Goal: Communication & Community: Ask a question

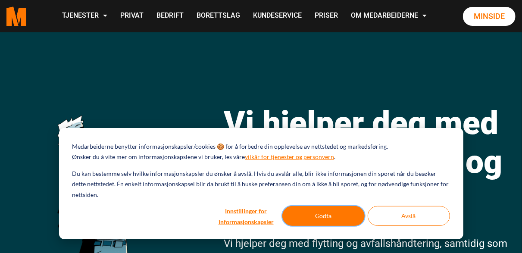
click at [342, 219] on button "Godta" at bounding box center [324, 216] width 82 height 20
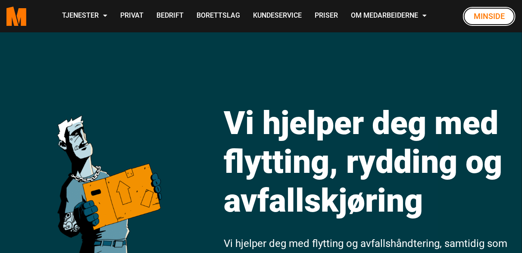
click at [496, 13] on link "Minside" at bounding box center [489, 16] width 53 height 19
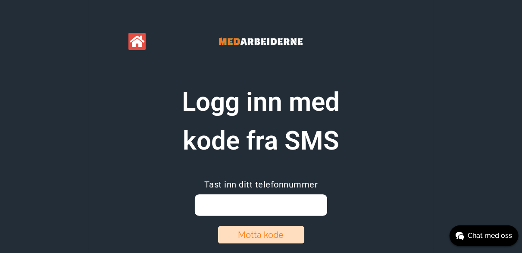
click at [219, 207] on input "email" at bounding box center [261, 206] width 132 height 22
type input "41661089"
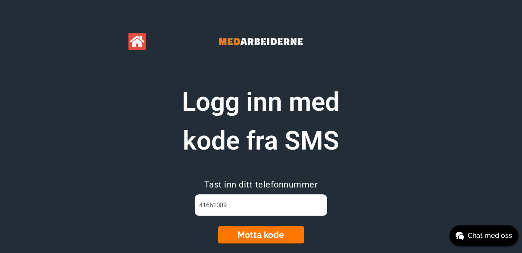
click at [257, 235] on button "Motta kode" at bounding box center [261, 234] width 86 height 17
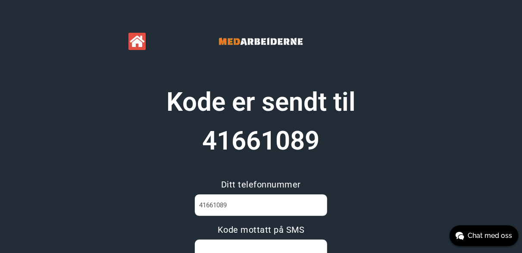
scroll to position [43, 0]
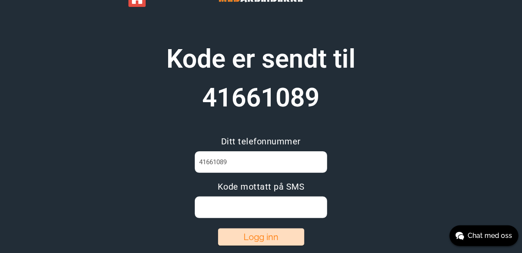
click at [212, 208] on input at bounding box center [261, 208] width 132 height 22
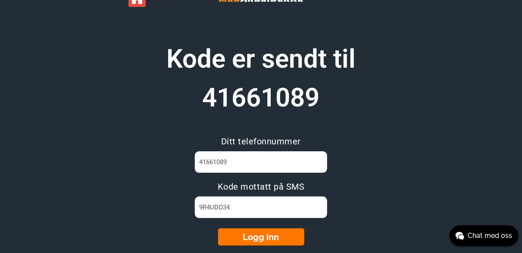
type input "9R4UDO34"
click at [268, 237] on button "Logg inn" at bounding box center [261, 237] width 86 height 17
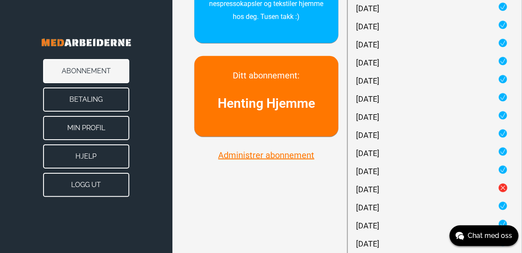
scroll to position [302, 0]
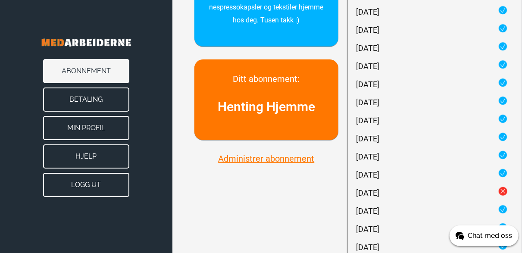
click at [493, 236] on span "Chat med oss" at bounding box center [490, 236] width 44 height 10
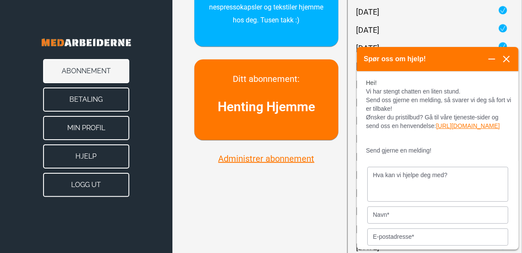
scroll to position [0, 0]
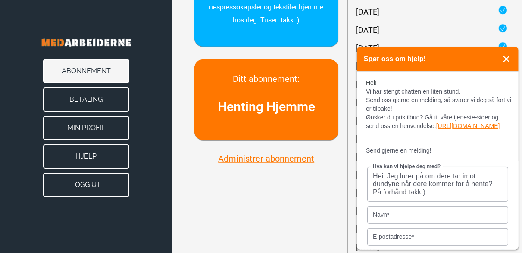
type textarea "Hei! Jeg lurer på om dere tar imot dundyne når dere kommer for å hente? På forh…"
click at [377, 218] on span "Navn*" at bounding box center [381, 214] width 21 height 7
click at [377, 224] on input "Navn*" at bounding box center [437, 215] width 141 height 17
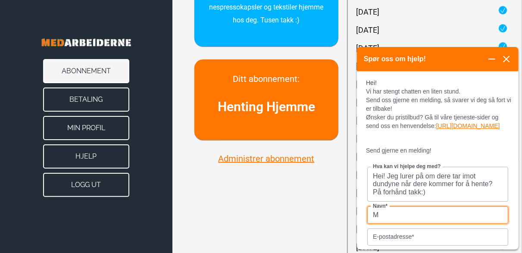
type input "[PERSON_NAME]"
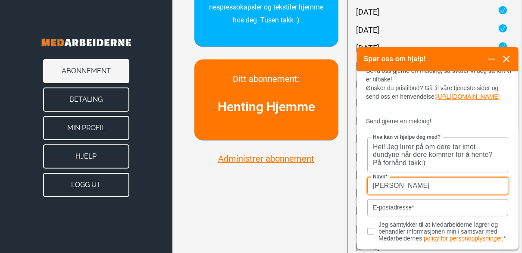
scroll to position [43, 0]
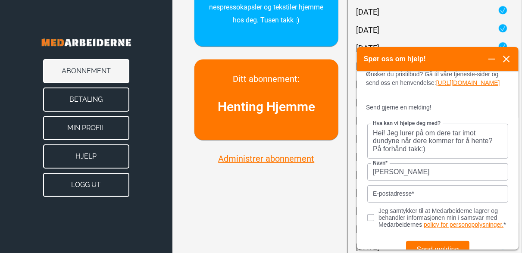
click at [375, 197] on span "E-postadresse*" at bounding box center [394, 193] width 46 height 7
click at [375, 203] on input "E-postadresse*" at bounding box center [437, 193] width 141 height 17
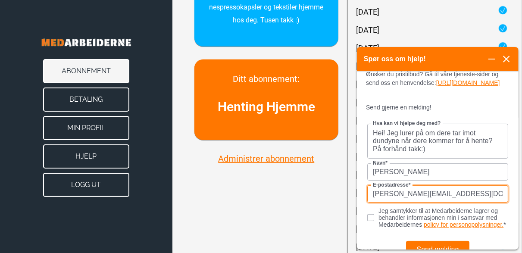
type input "[PERSON_NAME][EMAIL_ADDRESS][DOMAIN_NAME]"
click at [369, 220] on input "Jeg samtykker til at Medarbeiderne lagrer og behandler informasjonen min i sams…" at bounding box center [374, 217] width 15 height 6
checkbox input "true"
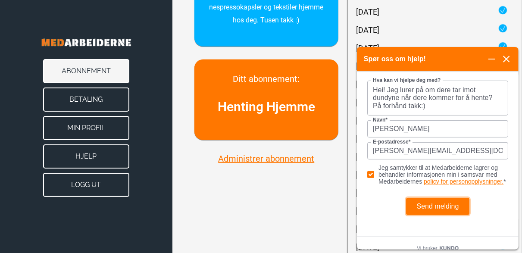
click at [439, 215] on button "Send melding" at bounding box center [438, 206] width 64 height 17
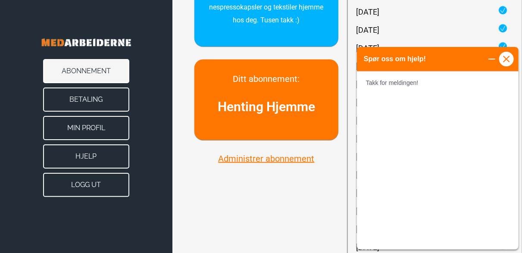
click at [507, 62] on icon at bounding box center [506, 59] width 7 height 7
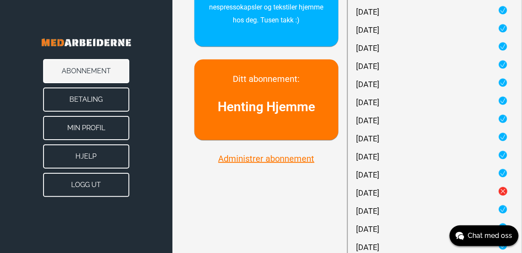
click at [93, 183] on button "Logg ut" at bounding box center [86, 185] width 86 height 24
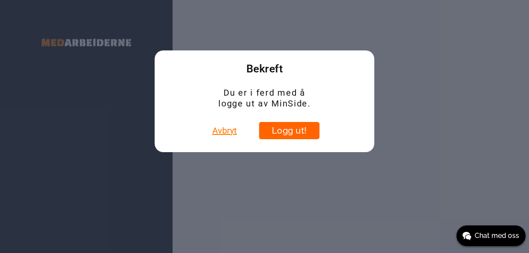
click at [286, 122] on button "Logg ut!" at bounding box center [289, 130] width 60 height 17
